Goal: Entertainment & Leisure: Consume media (video, audio)

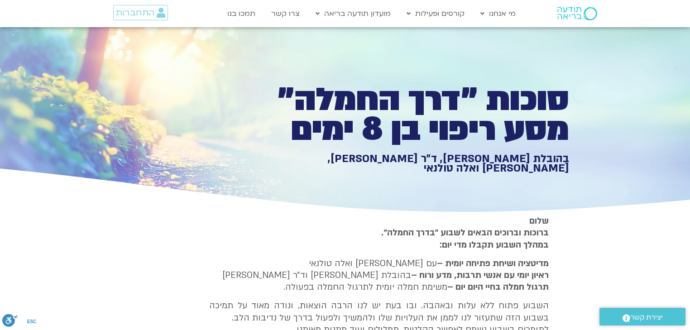
scroll to position [1847, 0]
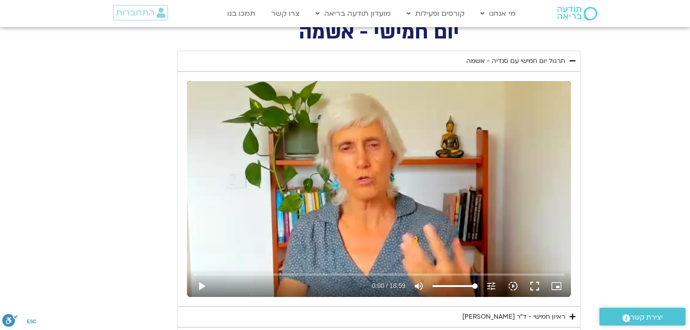
type input "1377.76"
type input "3320.68"
type input "1640.5"
type input "1377.76"
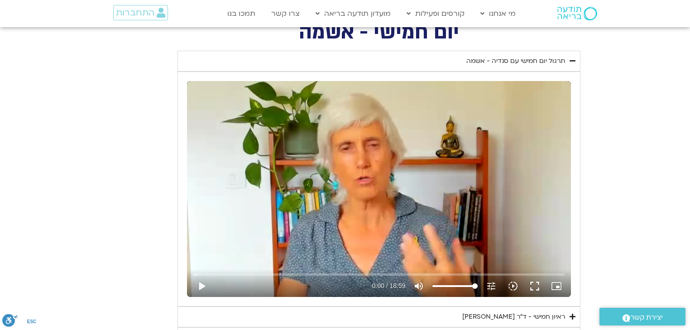
type input "3320.68"
type input "1640.5"
type input "1377.76"
type input "3320.68"
type input "1640.5"
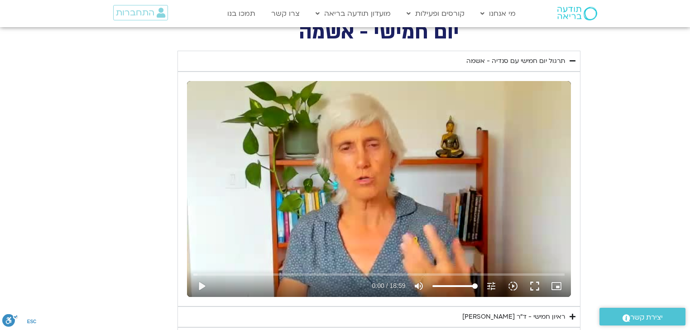
type input "1377.76"
type input "3320.68"
type input "1640.5"
type input "1377.76"
type input "3320.68"
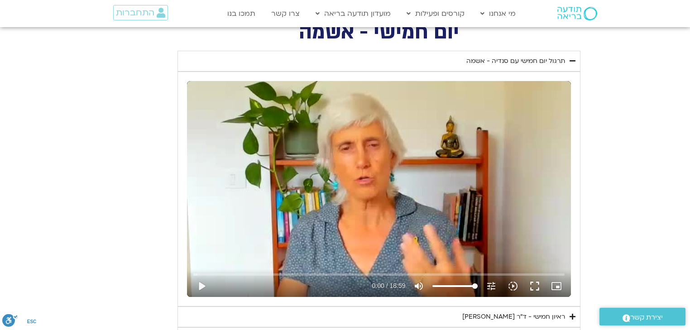
type input "1640.5"
type input "1377.76"
type input "3320.68"
type input "1640.5"
type input "1377.76"
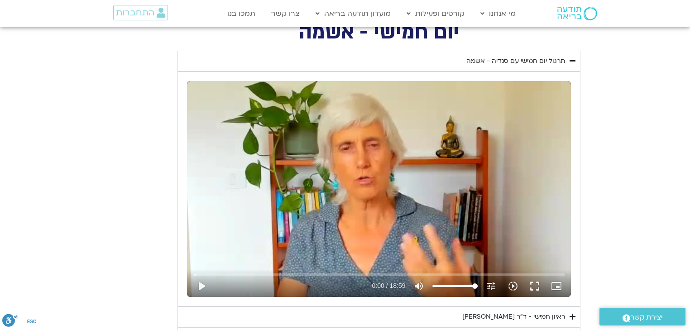
type input "3320.68"
type input "1640.5"
type input "1377.76"
type input "3320.68"
type input "1640.5"
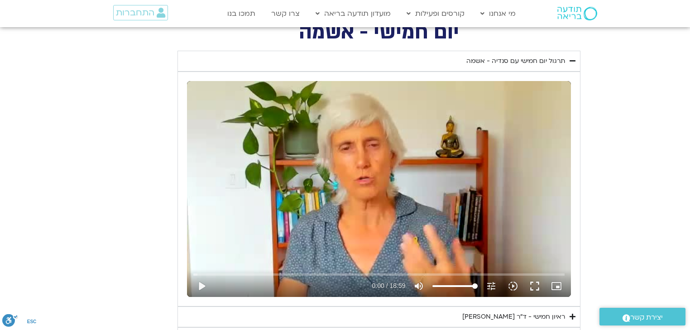
type input "1377.76"
type input "3320.68"
type input "1640.5"
type input "1377.76"
type input "3320.68"
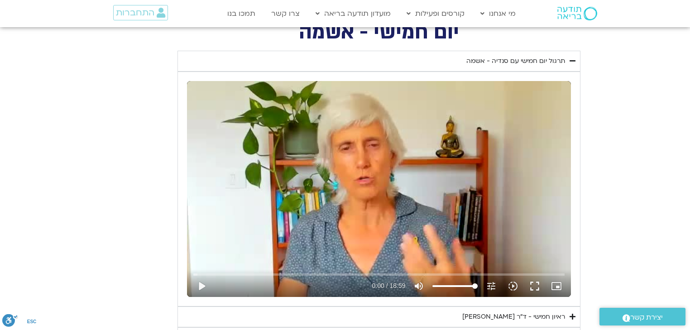
type input "1640.5"
type input "1377.76"
type input "3320.68"
type input "1640.5"
type input "1377.76"
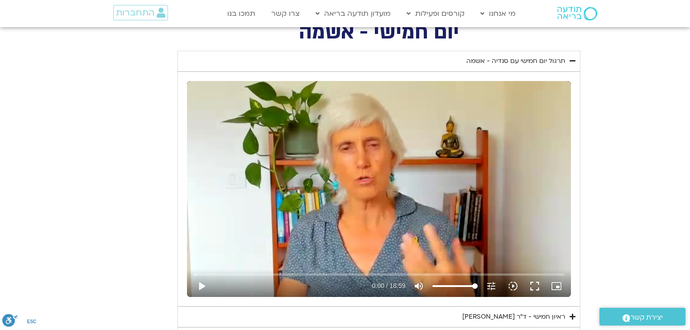
type input "3320.68"
type input "1640.5"
type input "1377.76"
type input "3320.68"
type input "1640.5"
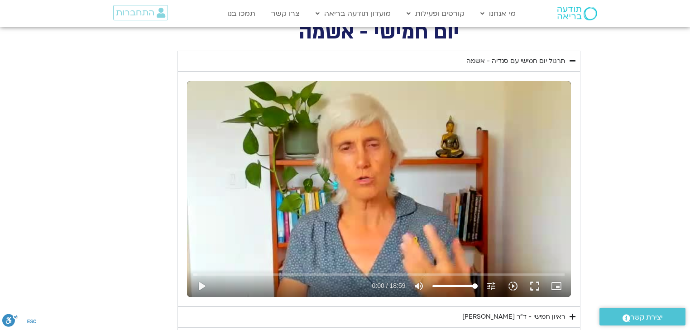
type input "1377.76"
type input "3320.68"
type input "1640.5"
type input "1377.76"
type input "3320.68"
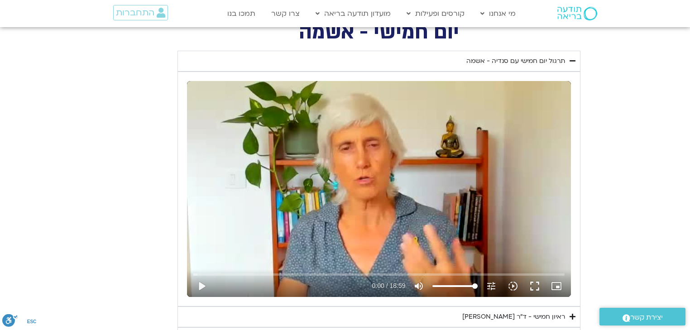
type input "1640.5"
type input "1377.76"
type input "3320.68"
type input "1640.5"
type input "1377.76"
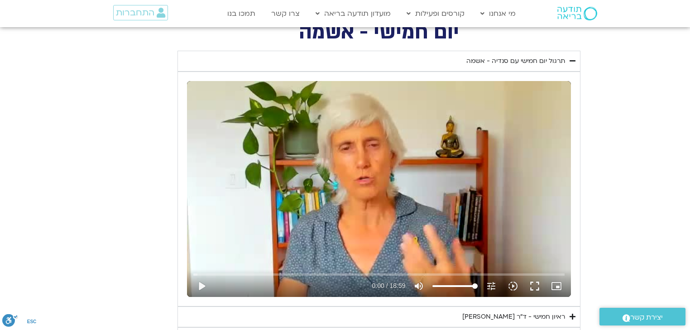
type input "3320.68"
type input "1640.5"
type input "1377.76"
type input "3320.68"
type input "1640.5"
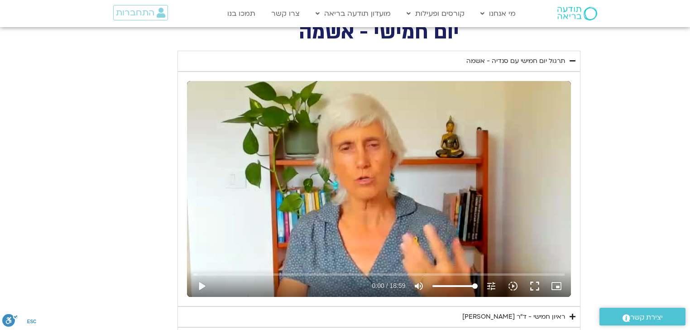
type input "1377.76"
type input "3320.68"
type input "1640.5"
type input "1377.76"
type input "3320.68"
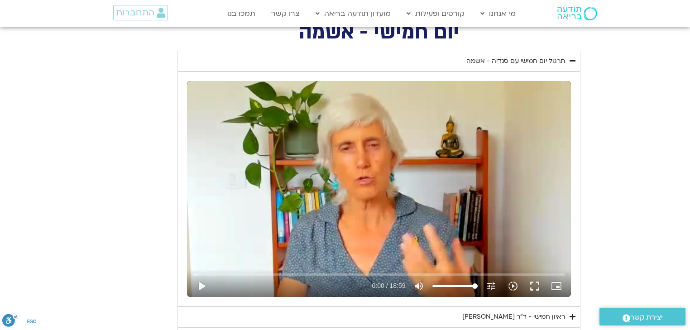
type input "1640.5"
type input "1377.76"
type input "3320.68"
type input "1640.5"
type input "1377.76"
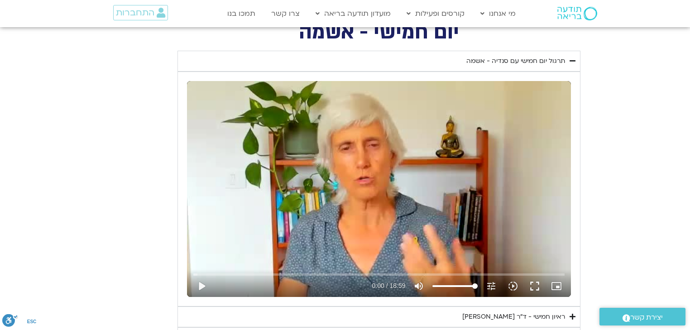
type input "3320.68"
type input "1640.5"
type input "1377.76"
type input "3320.68"
type input "1640.5"
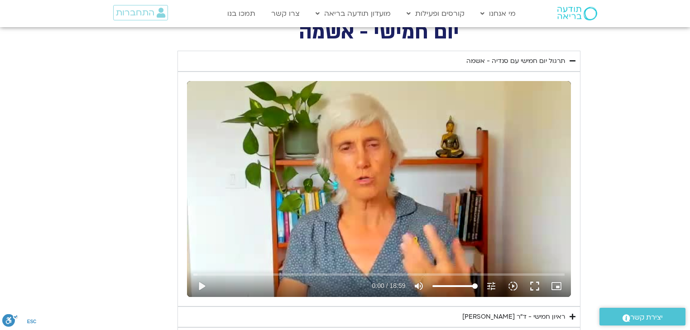
type input "1377.76"
type input "3320.68"
type input "1640.5"
type input "1377.76"
type input "3320.68"
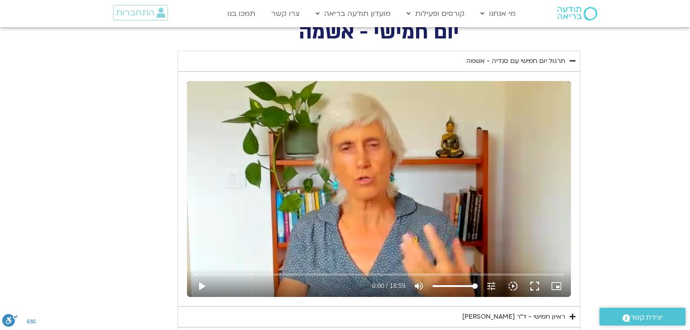
type input "1640.5"
type input "1377.76"
type input "3320.68"
type input "1640.5"
type input "1377.76"
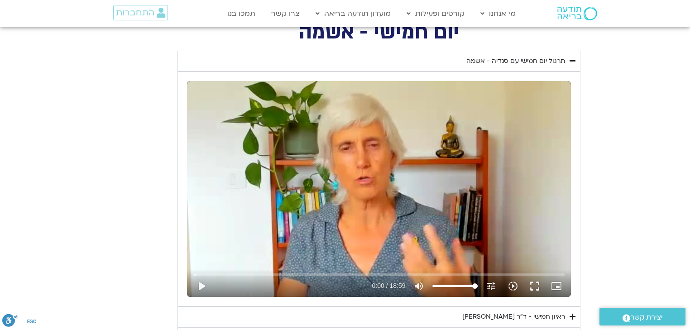
type input "3320.68"
type input "1640.5"
type input "1377.76"
type input "3320.68"
type input "1640.5"
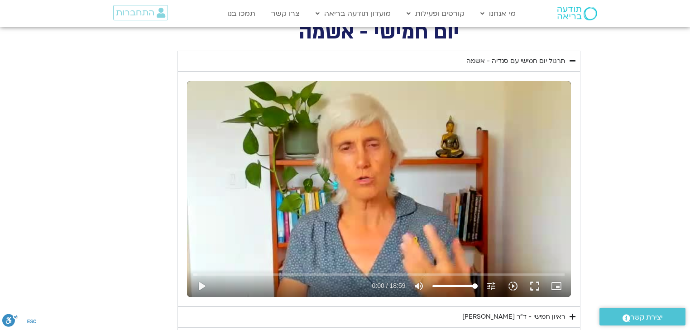
type input "1377.76"
type input "3320.68"
type input "1640.5"
type input "1377.76"
type input "3320.68"
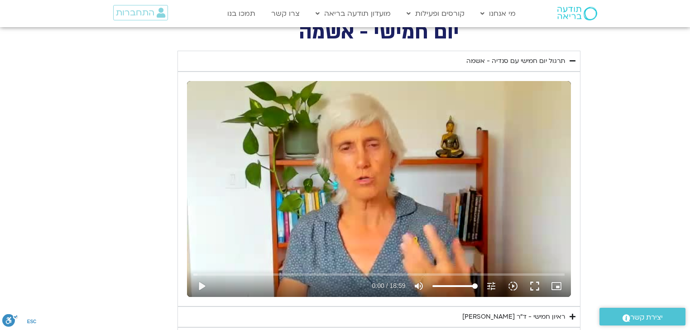
type input "1640.5"
type input "1377.76"
type input "3320.68"
type input "1640.5"
type input "1377.76"
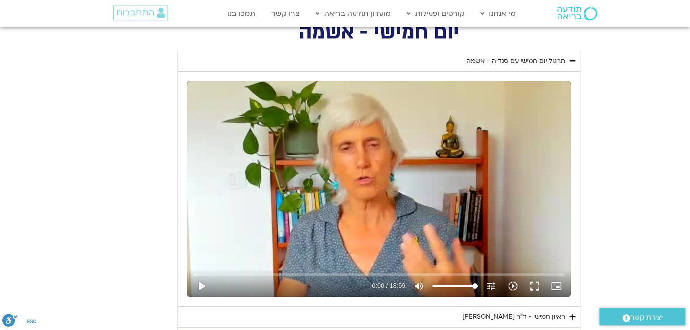
type input "3320.68"
type input "1640.5"
type input "1377.76"
type input "3320.68"
type input "1640.5"
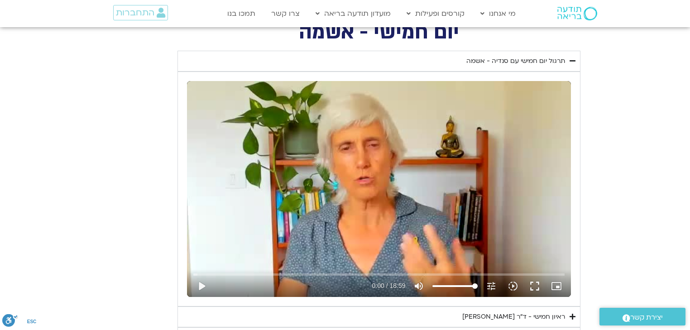
type input "1377.76"
type input "3320.68"
type input "1640.5"
type input "1377.76"
type input "3320.68"
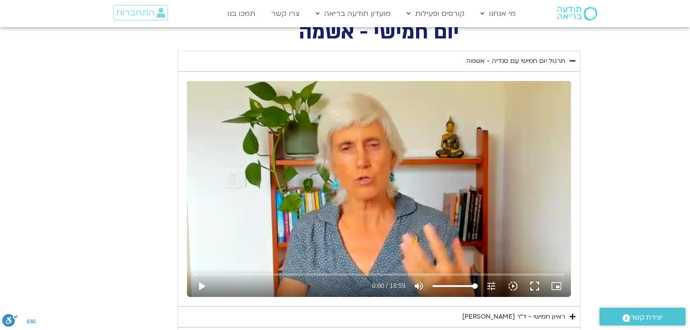
type input "1640.5"
type input "1377.76"
type input "3320.68"
type input "1640.5"
type input "1377.76"
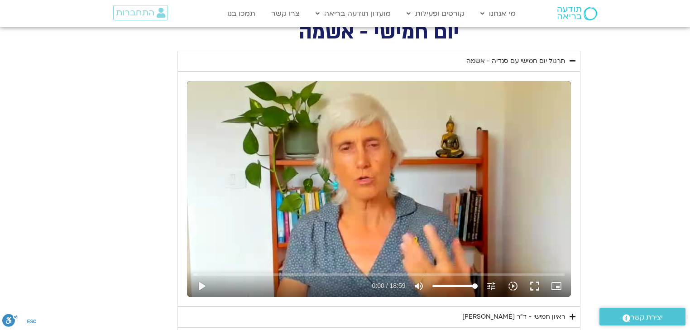
type input "3320.68"
type input "1640.5"
type input "1377.76"
type input "3320.68"
type input "1640.5"
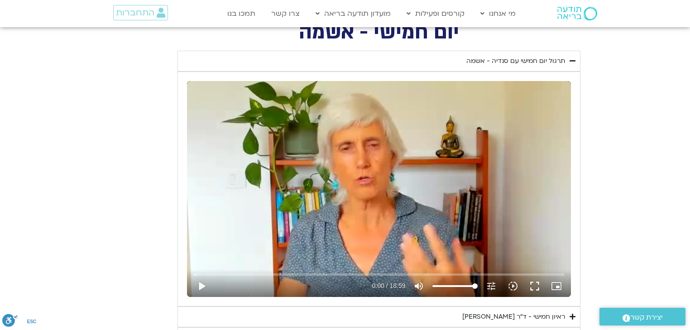
type input "1377.76"
type input "3320.68"
type input "1640.5"
type input "1377.76"
type input "3320.68"
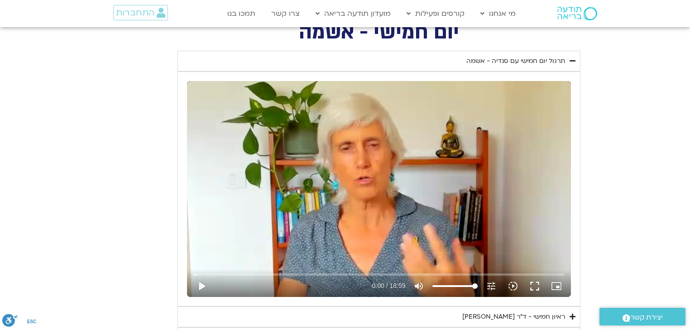
type input "1640.5"
type input "1377.76"
type input "3320.68"
type input "1640.5"
type input "1377.76"
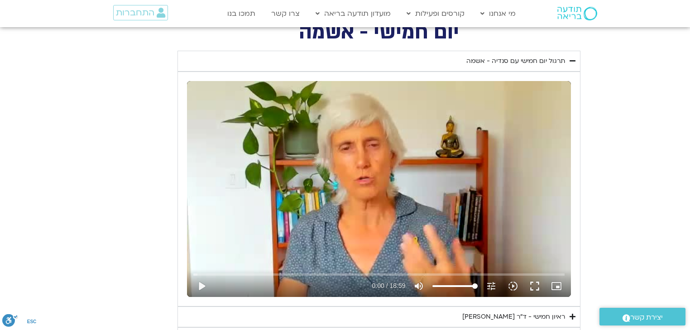
type input "3320.68"
type input "1640.5"
type input "1377.76"
type input "3320.68"
type input "1640.5"
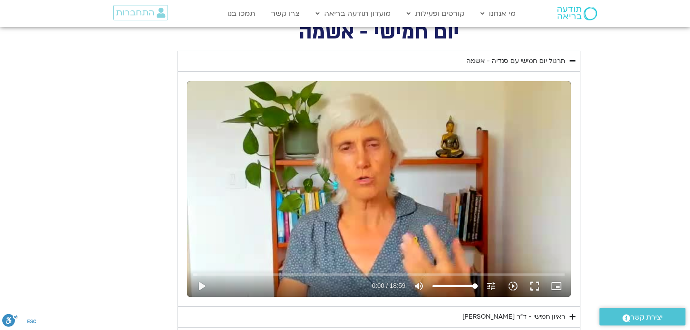
type input "1377.76"
type input "3320.68"
type input "1640.5"
type input "1377.76"
type input "3320.68"
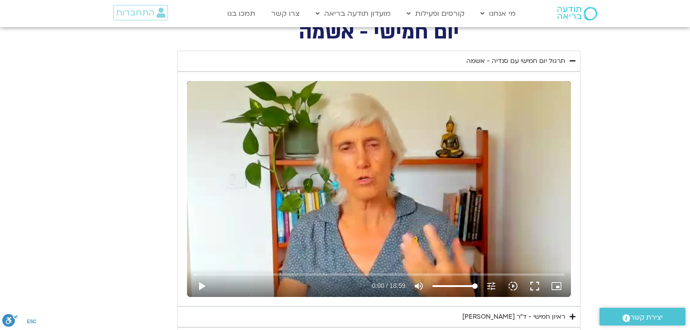
type input "1640.5"
type input "1377.76"
type input "3320.68"
type input "1640.5"
type input "1377.76"
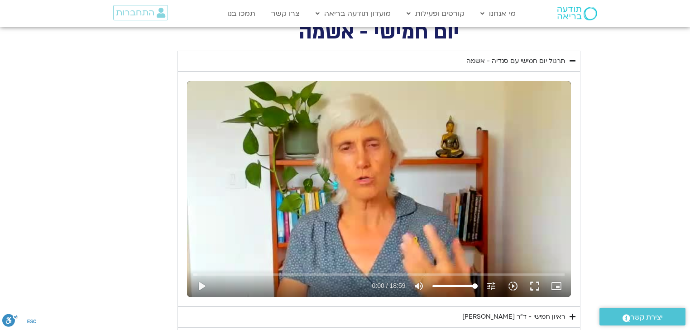
type input "3320.68"
type input "1640.5"
type input "1377.76"
type input "3320.68"
type input "1640.5"
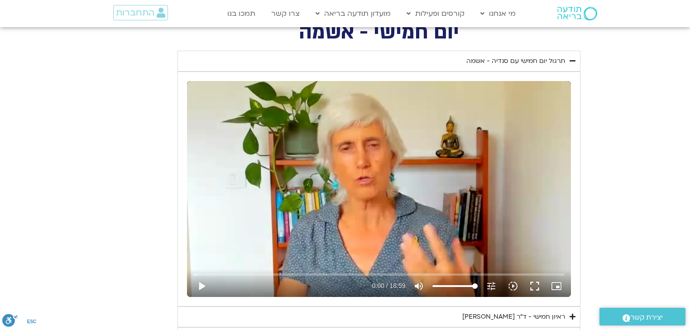
type input "1377.76"
type input "3320.68"
type input "1640.5"
type input "1377.76"
type input "3320.68"
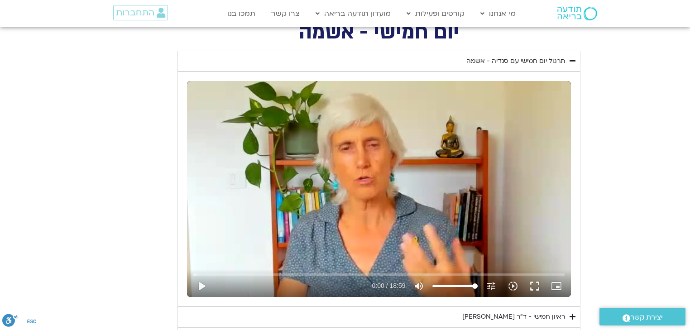
type input "1640.5"
type input "1377.76"
type input "3320.68"
type input "1640.5"
type input "1377.76"
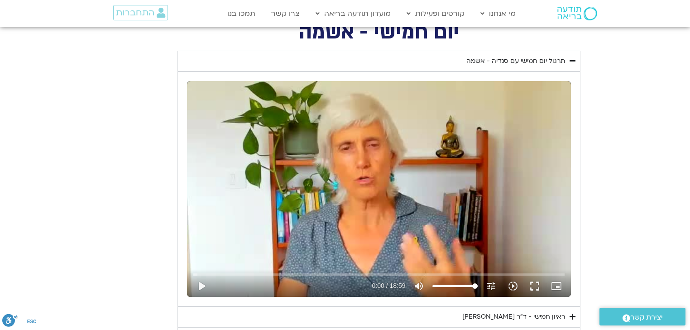
type input "3320.68"
type input "1640.5"
type input "1377.76"
type input "3320.68"
type input "1640.5"
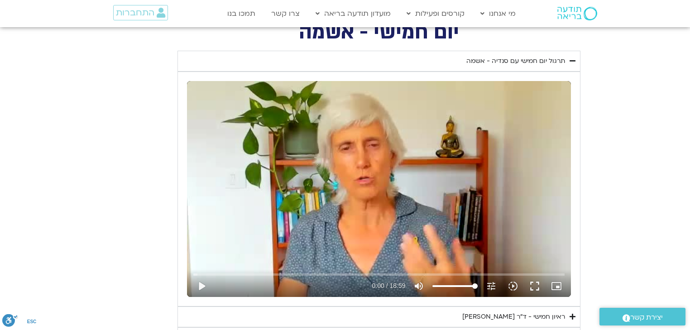
type input "1377.76"
type input "3320.68"
type input "1640.5"
type input "1377.76"
type input "3320.68"
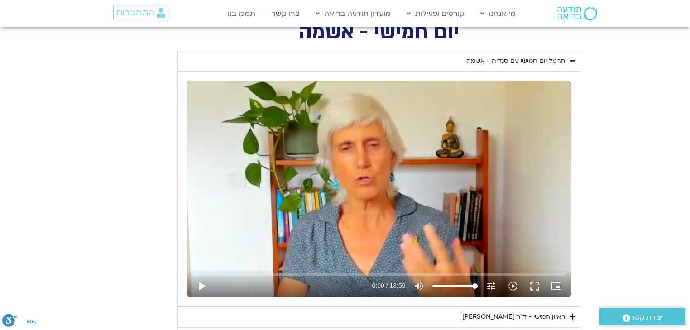
type input "1640.5"
type input "1377.76"
type input "3320.68"
type input "1640.5"
type input "1377.76"
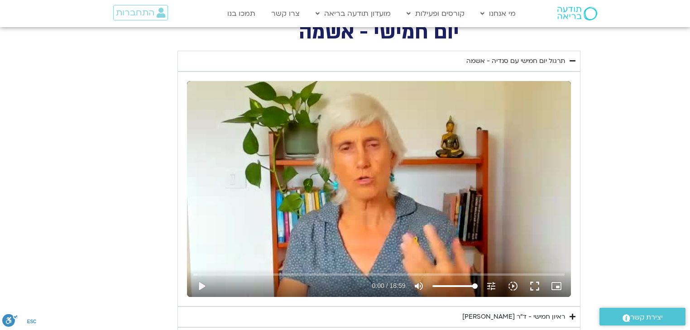
type input "3320.68"
type input "1640.5"
type input "1377.76"
type input "3320.68"
type input "1640.5"
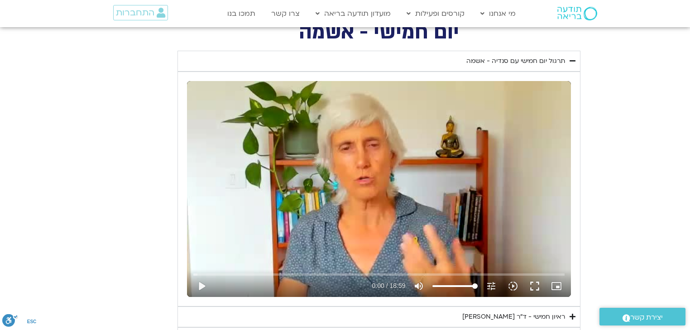
type input "1377.76"
type input "3320.68"
type input "1640.5"
type input "1377.76"
type input "3320.68"
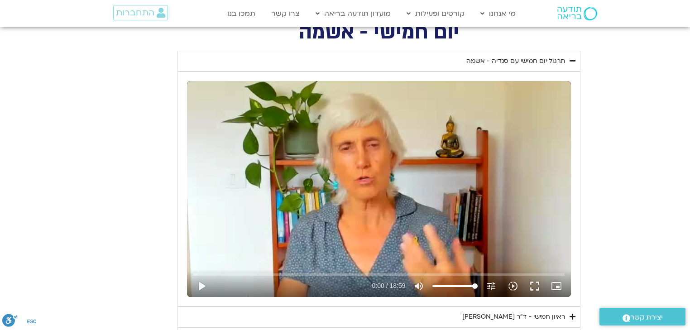
type input "1640.5"
type input "1377.76"
type input "3320.68"
type input "1640.5"
type input "1377.76"
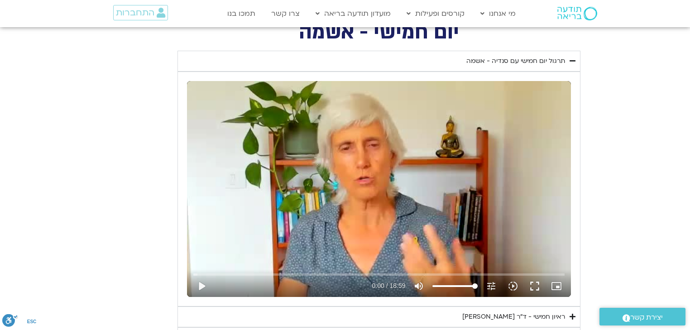
type input "3320.68"
type input "1640.5"
type input "1377.76"
type input "3320.68"
type input "1640.5"
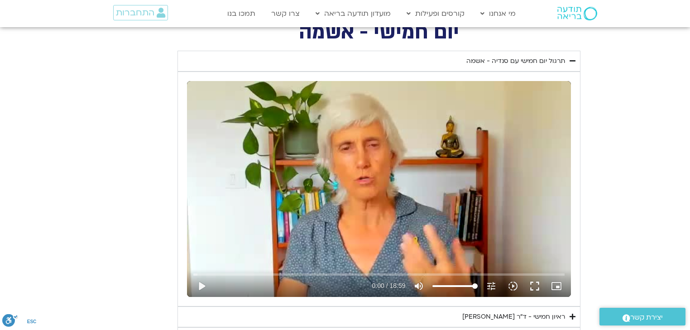
type input "1377.76"
type input "3320.68"
type input "1640.5"
type input "1377.76"
type input "3320.68"
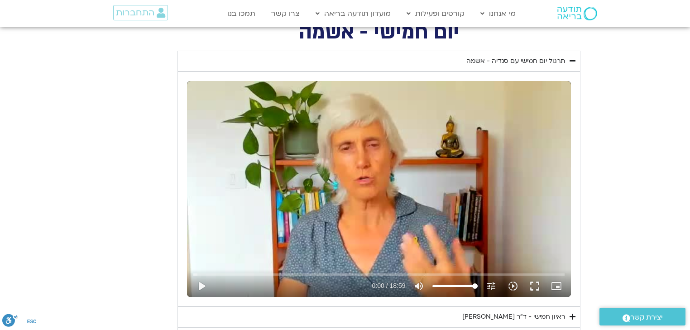
type input "1640.5"
type input "1377.76"
type input "3320.68"
type input "1377.76"
type input "3320.68"
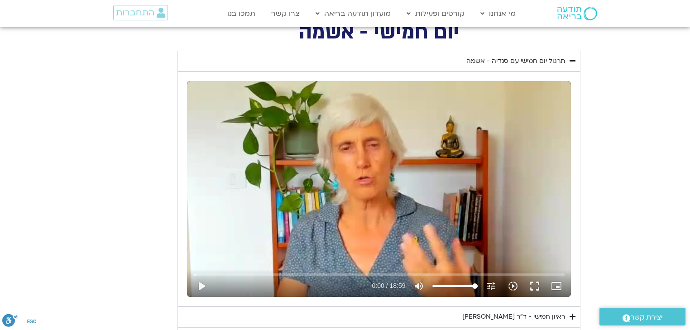
type input "1640.5"
click at [201, 282] on button "play_arrow" at bounding box center [202, 286] width 22 height 22
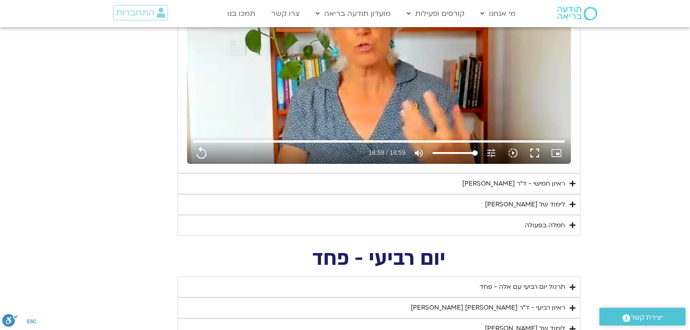
scroll to position [1991, 0]
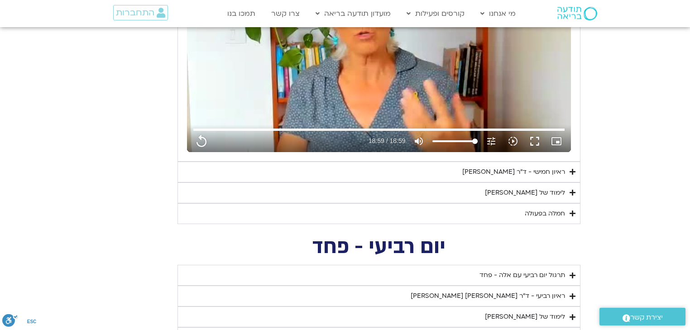
click at [571, 189] on icon "Accordion. Open links with Enter or Space, close with Escape, and navigate with…" at bounding box center [572, 192] width 6 height 7
click at [572, 189] on icon "Accordion. Open links with Enter or Space, close with Escape, and navigate with…" at bounding box center [572, 192] width 6 height 7
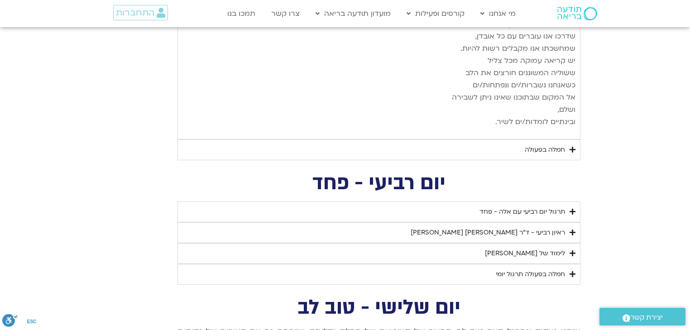
scroll to position [2969, 0]
click at [542, 144] on div "חמלה בפעולה" at bounding box center [545, 149] width 40 height 11
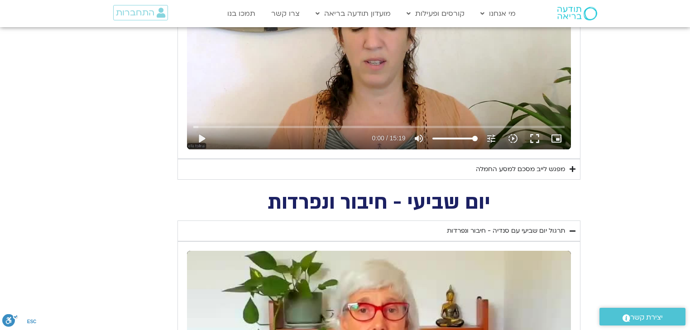
scroll to position [543, 0]
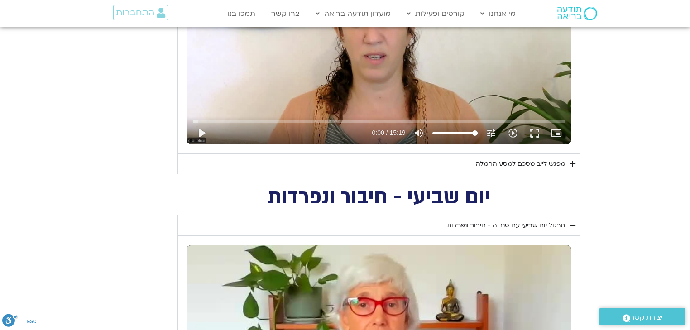
click at [572, 162] on icon "Accordion. Open links with Enter or Space, close with Escape, and navigate with…" at bounding box center [572, 163] width 6 height 7
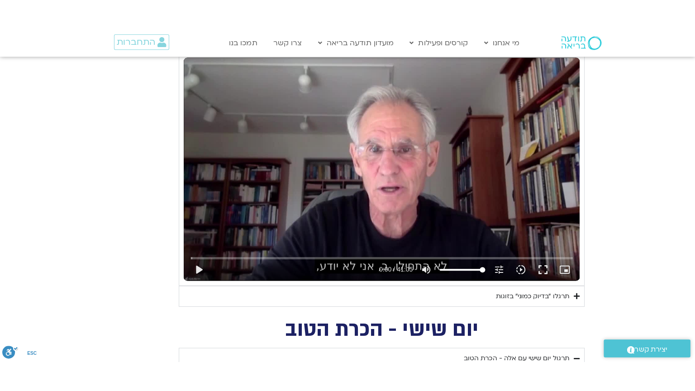
scroll to position [1050, 0]
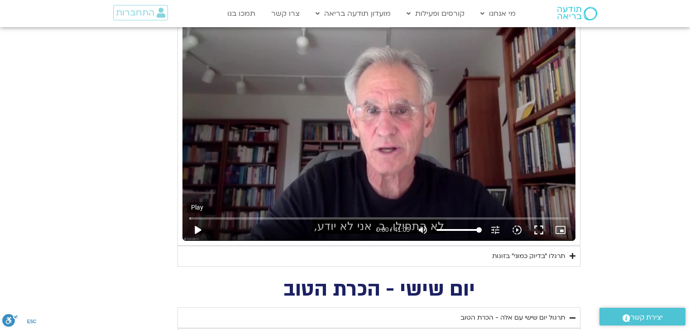
click at [195, 226] on button "play_arrow" at bounding box center [197, 230] width 22 height 22
click at [542, 229] on button "fullscreen" at bounding box center [539, 230] width 22 height 22
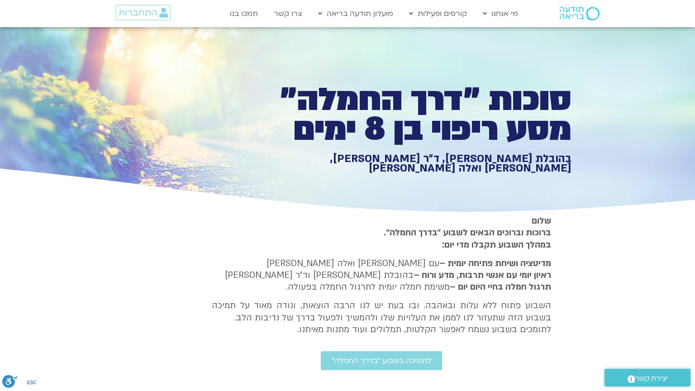
type input "1139.36"
type input "1377.76"
type input "3320.68"
type input "1640.5"
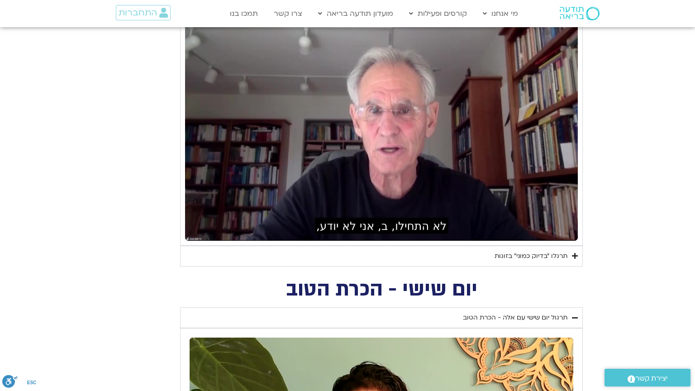
type input "1139.36"
type input "1377.76"
type input "3320.68"
type input "1640.5"
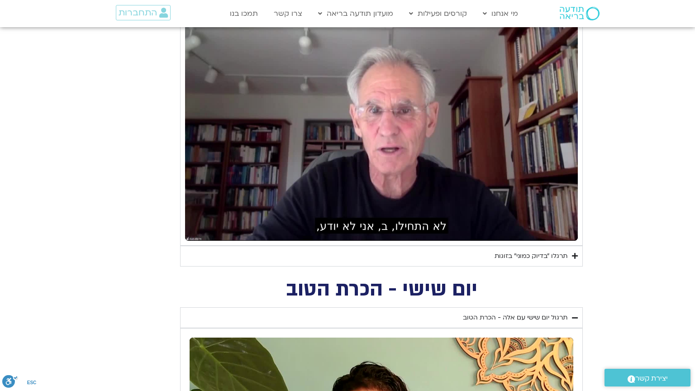
type input "1139.36"
type input "1377.76"
type input "3320.68"
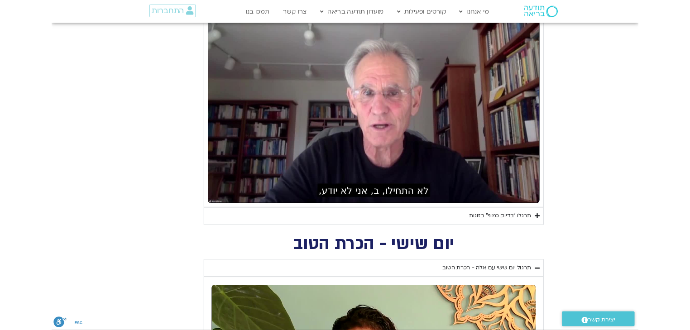
scroll to position [0, 0]
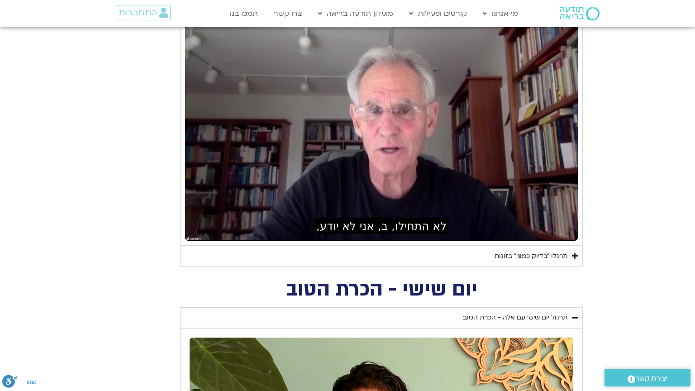
type input "1640.5"
type input "1139.36"
type input "1377.76"
type input "3320.68"
type input "1640.5"
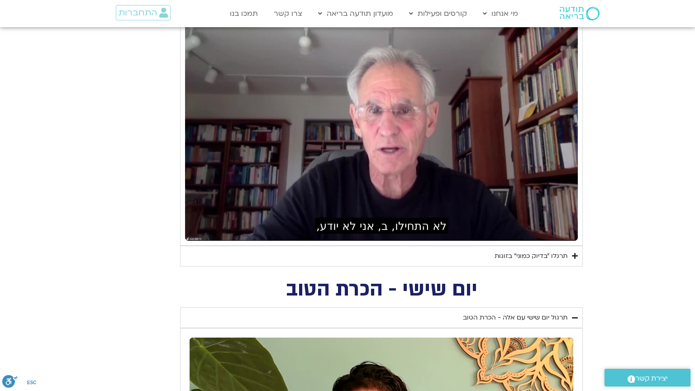
type input "1139.36"
type input "1377.76"
type input "3320.68"
type input "1640.5"
type input "1139.36"
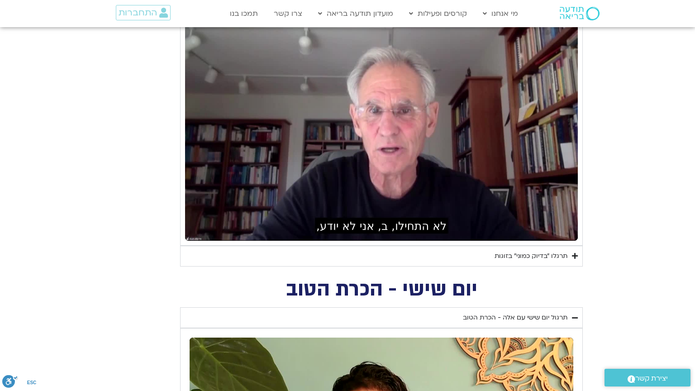
type input "1377.76"
type input "3320.68"
type input "1640.5"
type input "1139.36"
type input "1377.76"
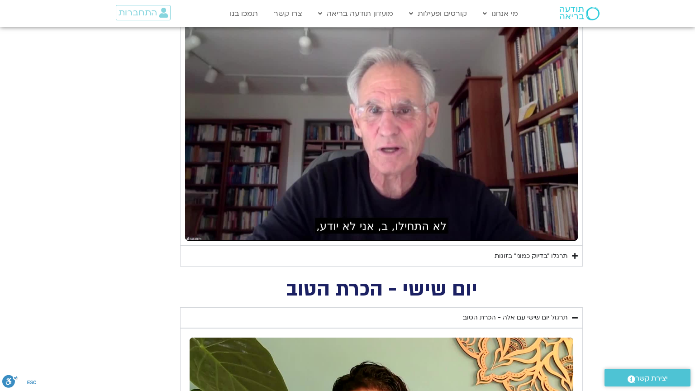
type input "3320.68"
type input "1640.5"
type input "1139.36"
type input "1377.76"
type input "3320.68"
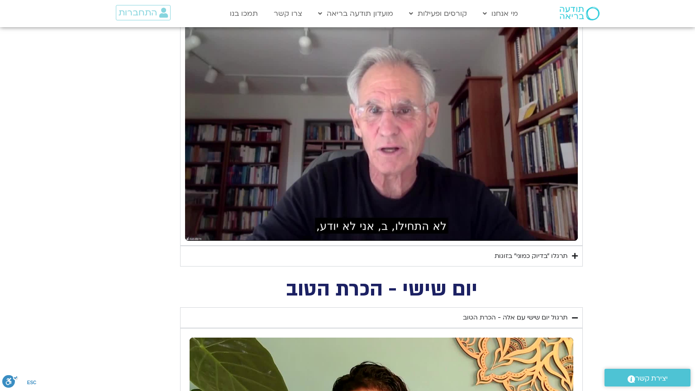
type input "1640.5"
type input "1139.36"
type input "1377.76"
type input "3320.68"
type input "1640.5"
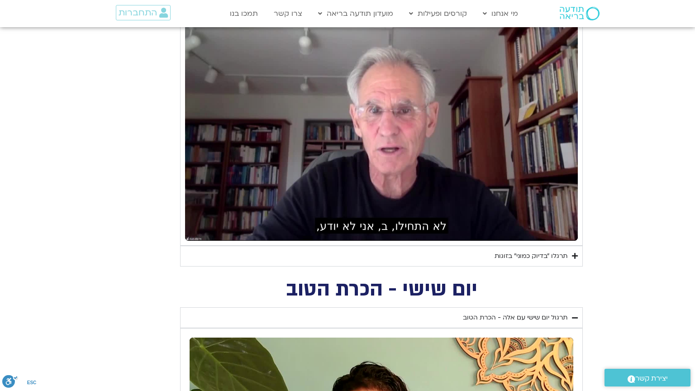
type input "1139.36"
type input "1377.76"
type input "3320.68"
type input "1640.5"
type input "1139.36"
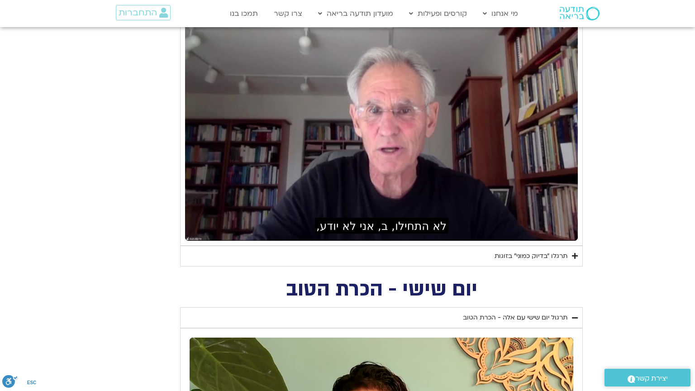
type input "1377.76"
type input "3320.68"
type input "1640.5"
type input "1139.36"
type input "1377.76"
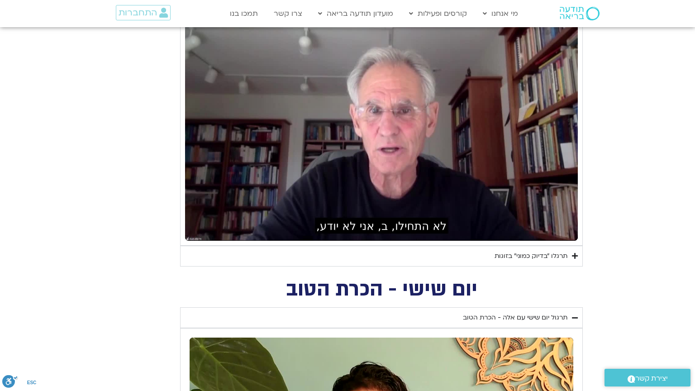
type input "3320.68"
type input "1640.5"
type input "1139.36"
type input "1377.76"
type input "3320.68"
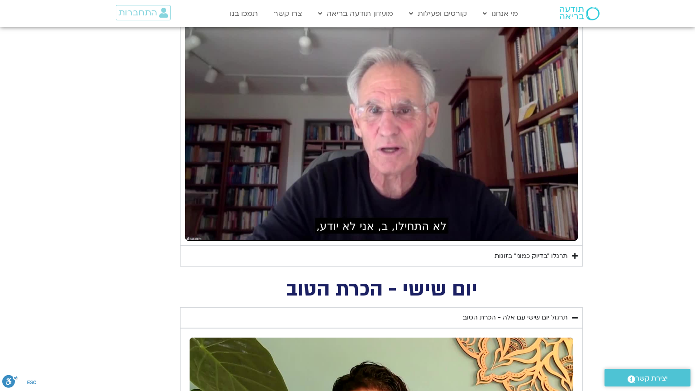
type input "1640.5"
type input "1139.36"
type input "1377.76"
type input "3320.68"
type input "1640.5"
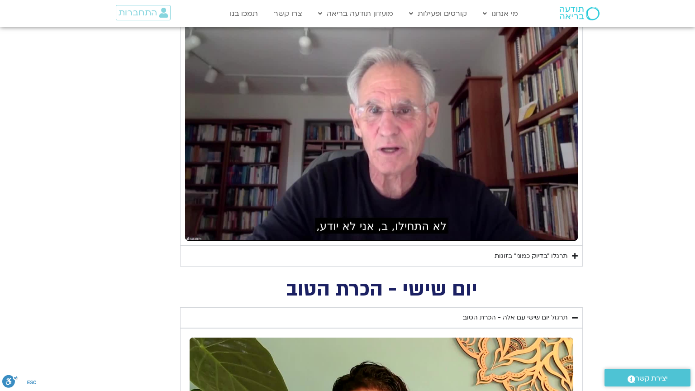
type input "1139.36"
type input "1377.76"
type input "3320.68"
type input "1640.5"
type input "1139.36"
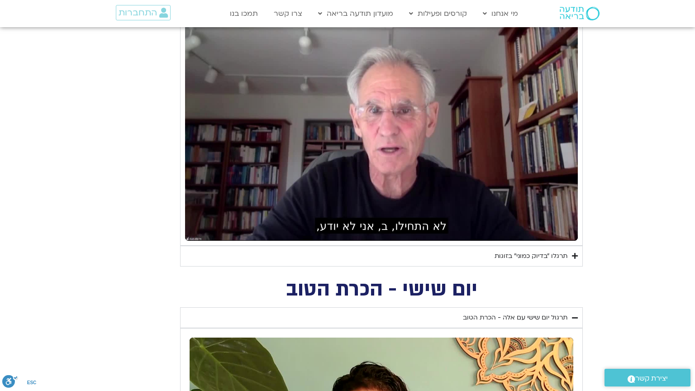
type input "1377.76"
type input "3320.68"
type input "1640.5"
type input "1139.36"
type input "1377.76"
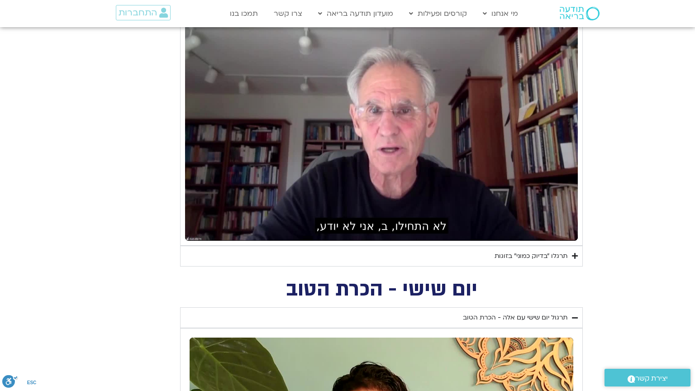
type input "3320.68"
type input "1640.5"
type input "1139.36"
type input "1377.76"
type input "3320.68"
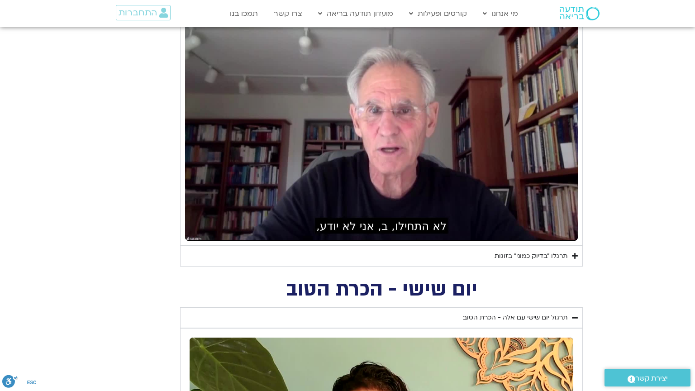
type input "1640.5"
type input "1139.36"
type input "1377.76"
type input "3320.68"
type input "1640.5"
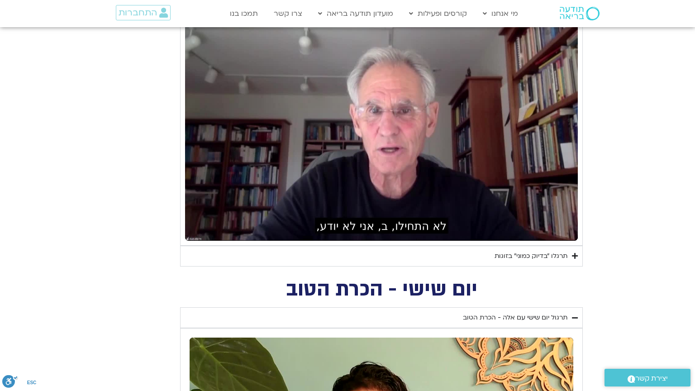
type input "1139.36"
type input "1377.76"
type input "3320.68"
type input "1640.5"
type input "1139.36"
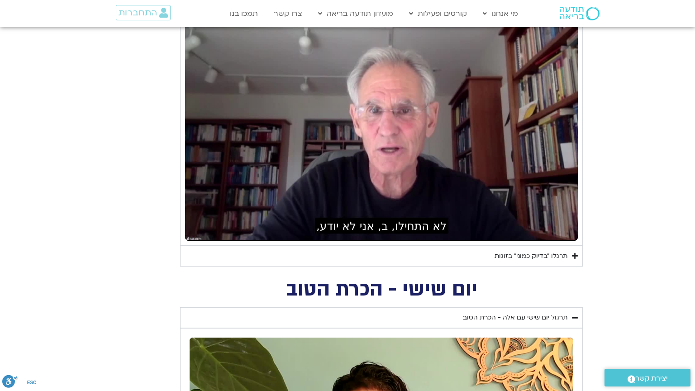
type input "1377.76"
type input "3320.68"
type input "1640.5"
type input "1139.36"
type input "1377.76"
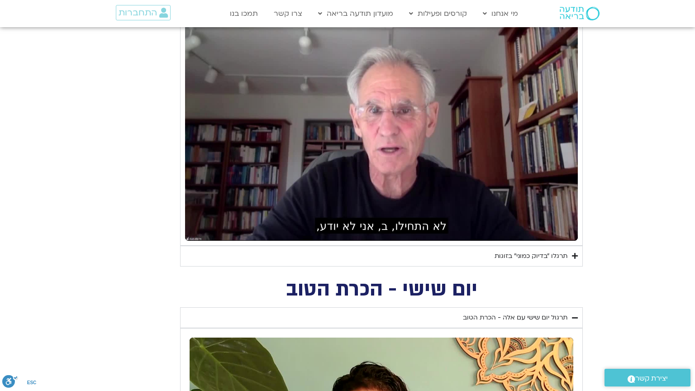
type input "3320.68"
type input "1640.5"
type input "1139.36"
type input "1377.76"
type input "3320.68"
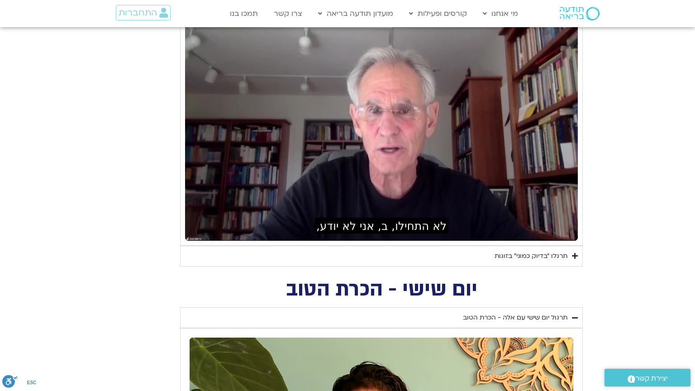
type input "1640.5"
type input "1139.36"
type input "1377.76"
type input "3320.68"
type input "1640.5"
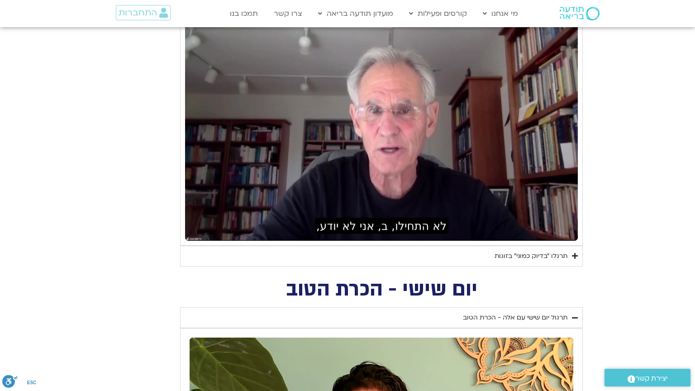
type input "1139.36"
type input "1377.76"
type input "3320.68"
type input "1640.5"
type input "1139.36"
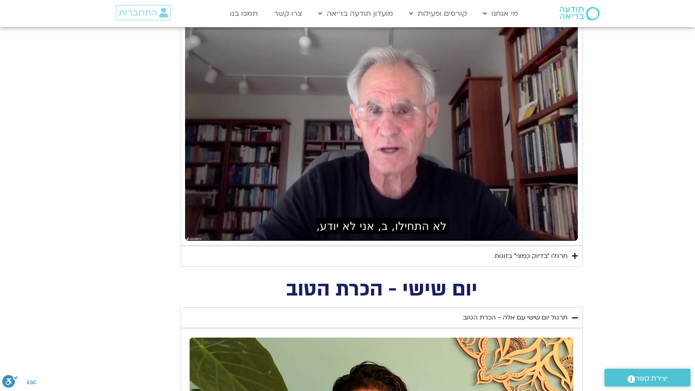
type input "1377.76"
type input "3320.68"
type input "1640.5"
type input "1139.36"
type input "1377.76"
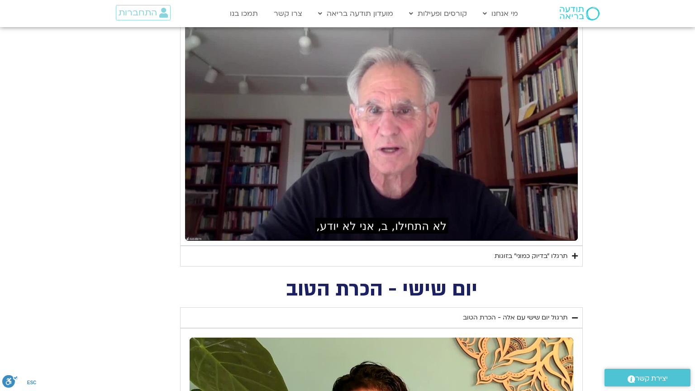
type input "3320.68"
type input "1640.5"
type input "1139.36"
type input "1377.76"
type input "3320.68"
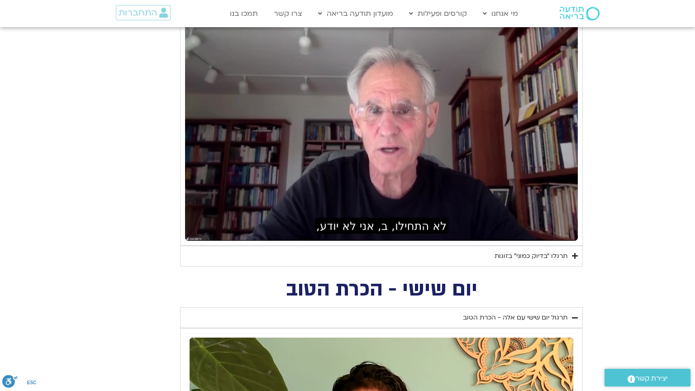
type input "1640.5"
type input "1139.36"
type input "1377.76"
type input "3320.68"
type input "1640.5"
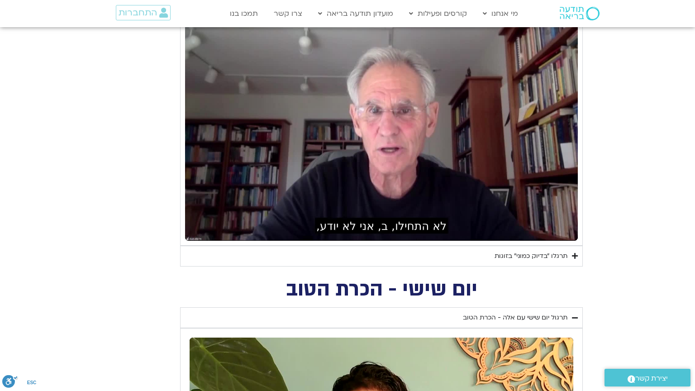
type input "1139.36"
type input "1377.76"
type input "3320.68"
type input "1640.5"
type input "1139.36"
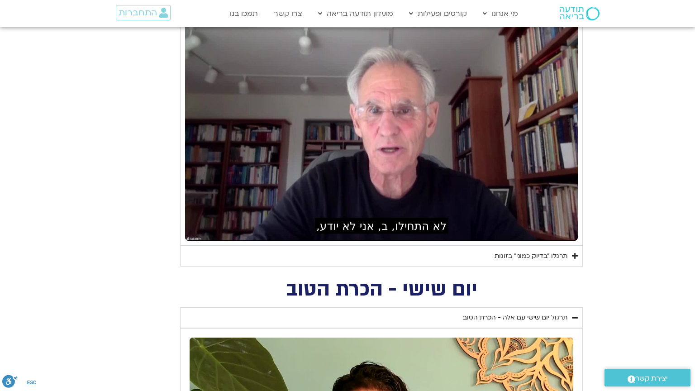
type input "1377.76"
type input "3320.68"
type input "1640.5"
type input "1139.36"
type input "1377.76"
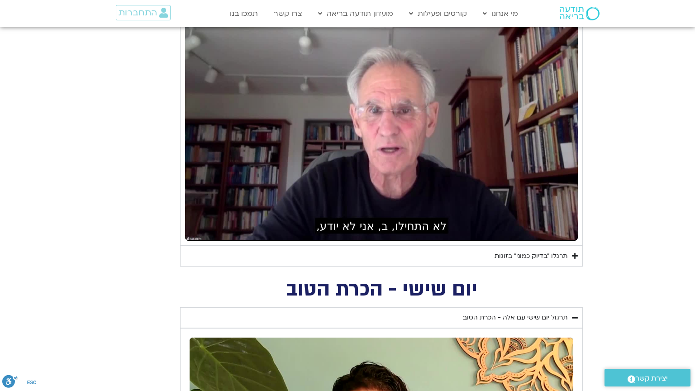
type input "3320.68"
type input "551.523345"
type input "1640.5"
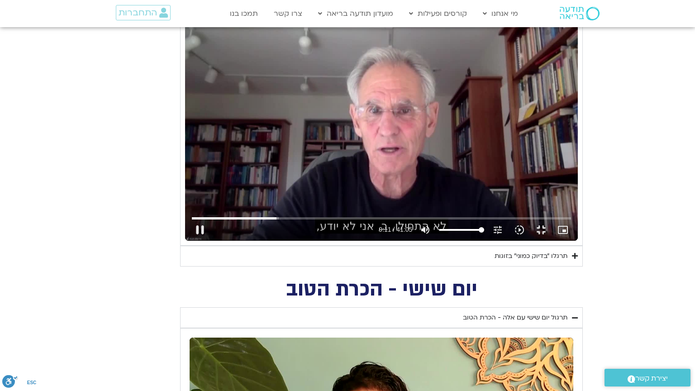
type input "551.542788"
type input "1139.36"
type input "551.573536"
type input "1377.76"
type input "551.589776"
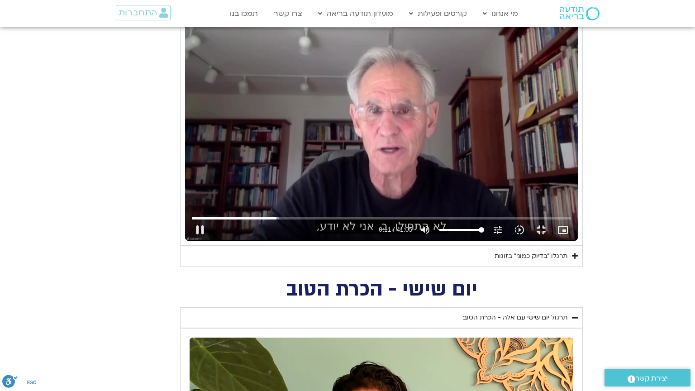
type input "3320.68"
type input "551.604495"
type input "1640.5"
type input "551.689725"
type input "1139.36"
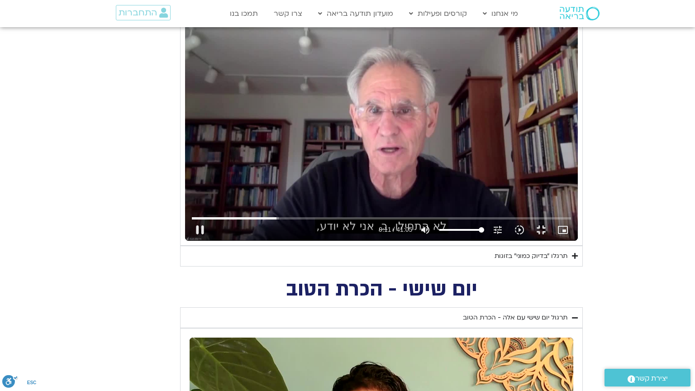
type input "551.703674"
type input "1377.76"
type input "3320.68"
type input "551.739759"
type input "1640.5"
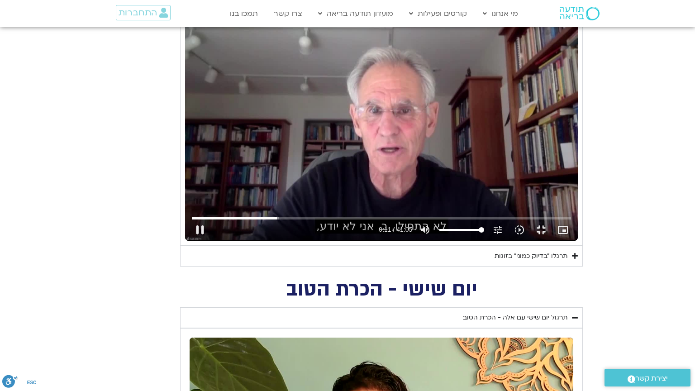
type input "551.82329"
type input "1139.36"
type input "551.839528"
type input "1377.76"
type input "3320.68"
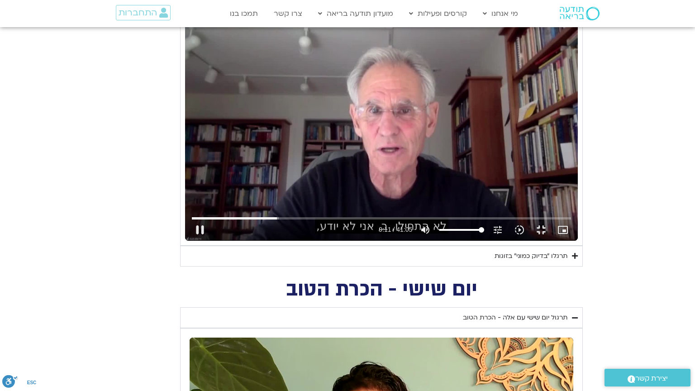
type input "551.873676"
type input "1640.5"
type input "551.942399"
type input "1139.36"
type input "551.957558"
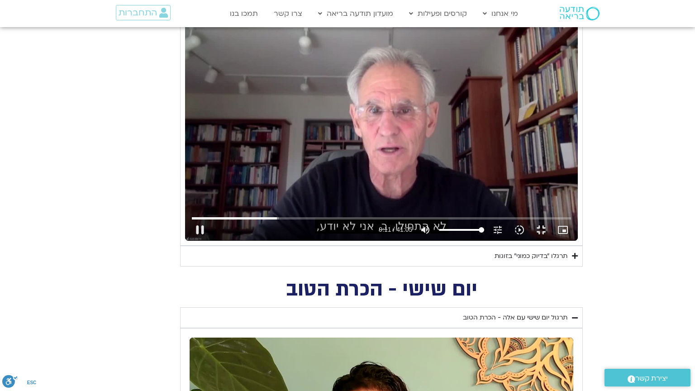
type input "1377.76"
type input "551.997632"
type input "3320.68"
type input "552.017858"
type input "1640.5"
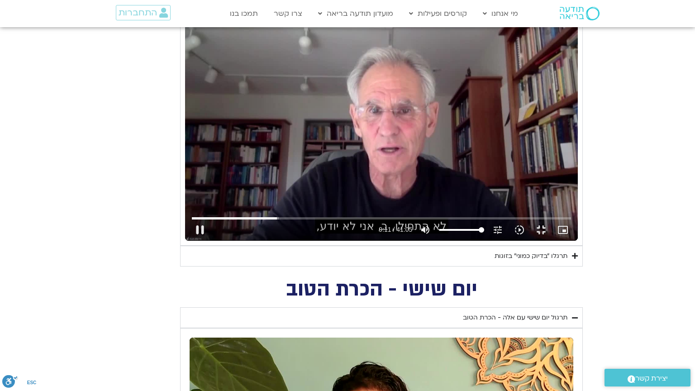
type input "552.074468"
type input "1139.36"
type input "552.089698"
type input "1377.76"
type input "552.122797"
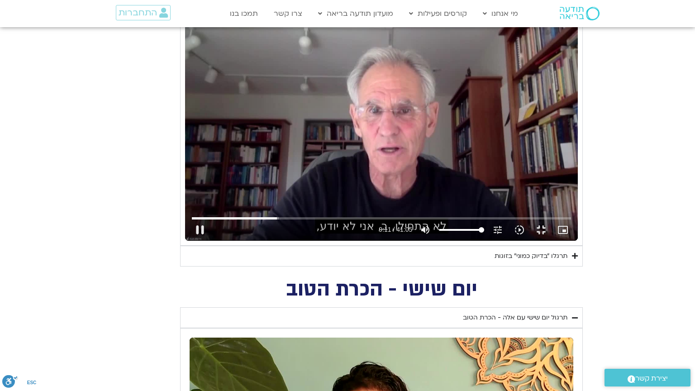
type input "3320.68"
type input "552.157185"
type input "1640.5"
type input "552.207674"
type input "1139.36"
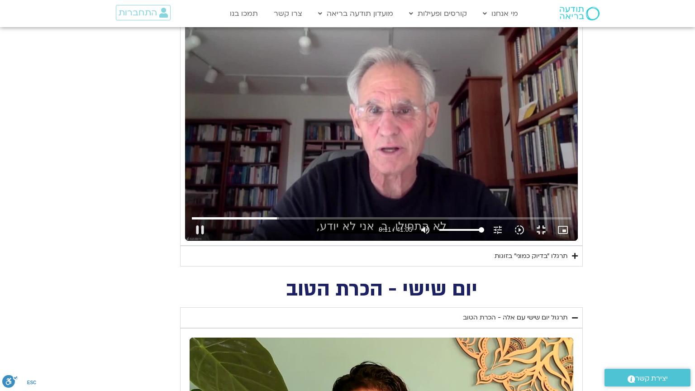
type input "552.220305"
type input "1377.76"
type input "552.25674"
type input "3320.68"
type input "552.290099"
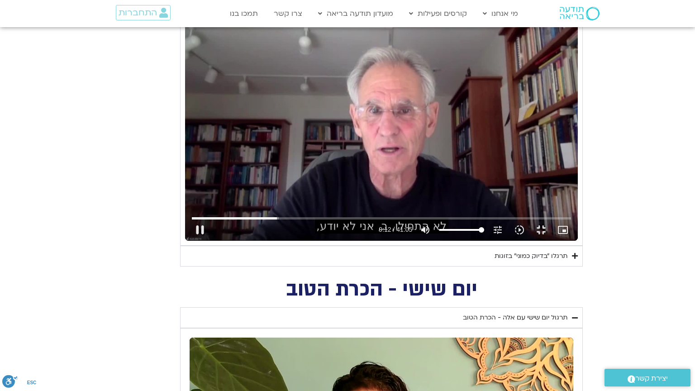
type input "1640.5"
type input "552.356571"
type input "1139.36"
type input "1377.76"
type input "552.373205"
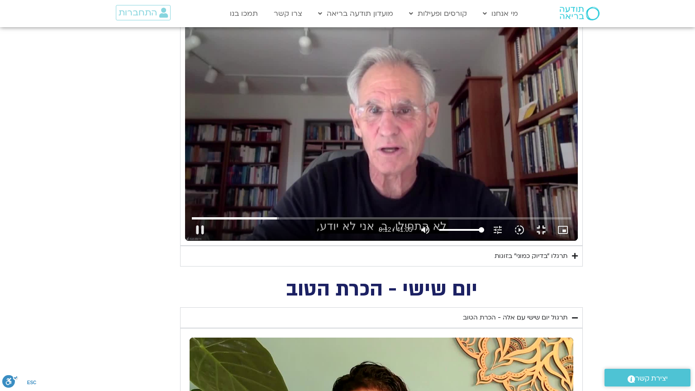
type input "3320.68"
type input "552.420668"
type input "1640.5"
type input "552.474943"
type input "1139.36"
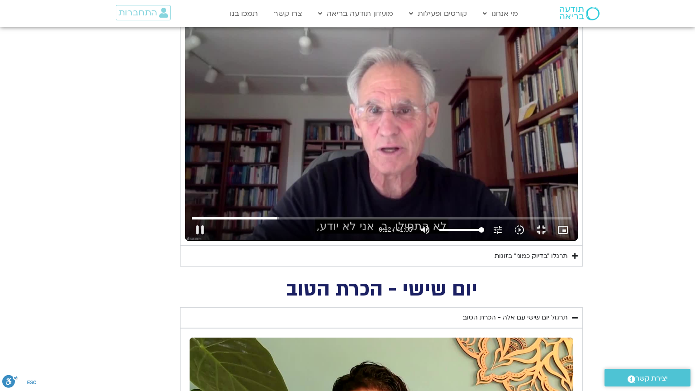
type input "552.489995"
type input "1377.76"
type input "552.506713"
type input "3320.68"
type input "552.556842"
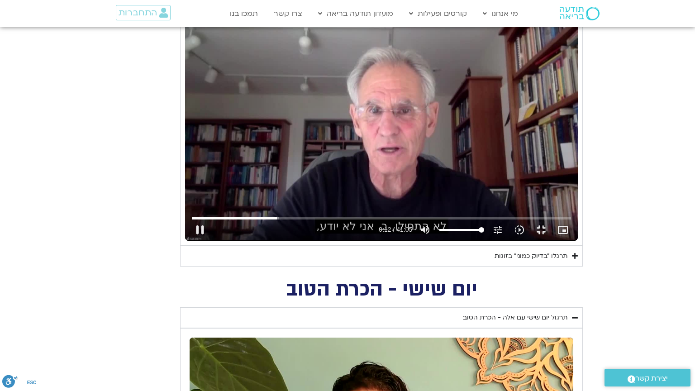
type input "1640.5"
type input "552.622477"
type input "1139.36"
type input "1377.76"
type input "552.640418"
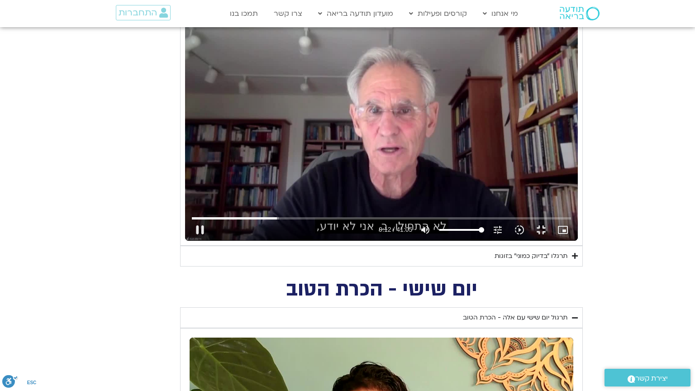
type input "3320.68"
type input "552.656887"
type input "1640.5"
type input "552.738826"
type input "1139.36"
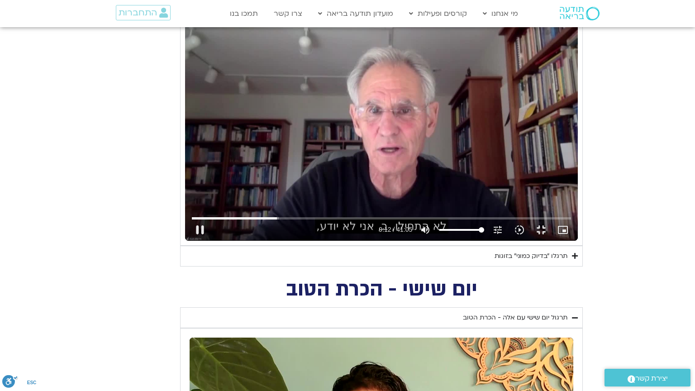
type input "1377.76"
click at [189, 241] on button "pause" at bounding box center [200, 230] width 22 height 22
